Goal: Navigation & Orientation: Find specific page/section

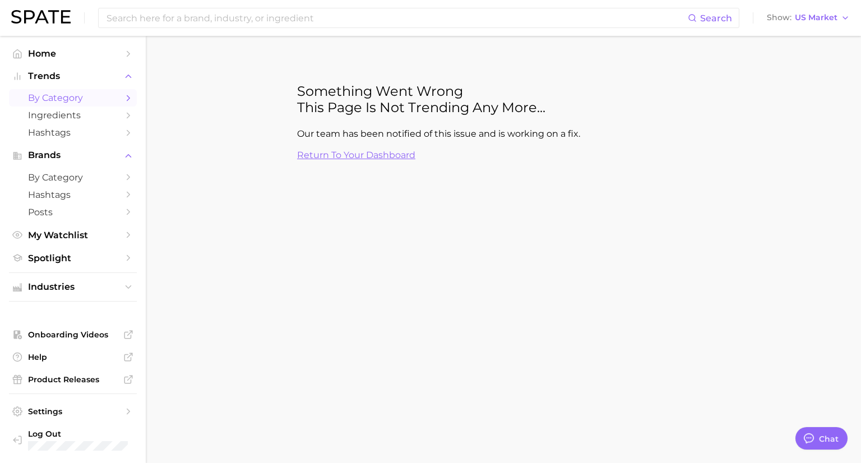
type textarea "x"
click at [383, 157] on link "Return to your dashboard" at bounding box center [356, 155] width 118 height 11
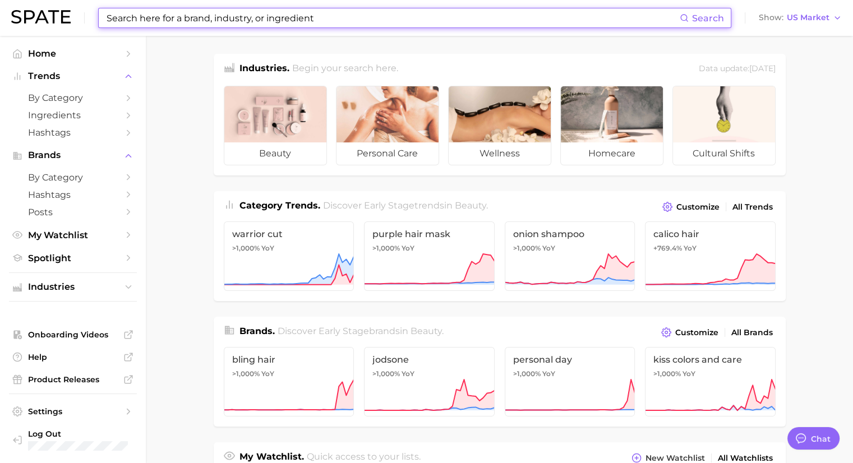
click at [180, 17] on input at bounding box center [392, 17] width 574 height 19
click at [339, 17] on input at bounding box center [392, 17] width 574 height 19
